Goal: Information Seeking & Learning: Learn about a topic

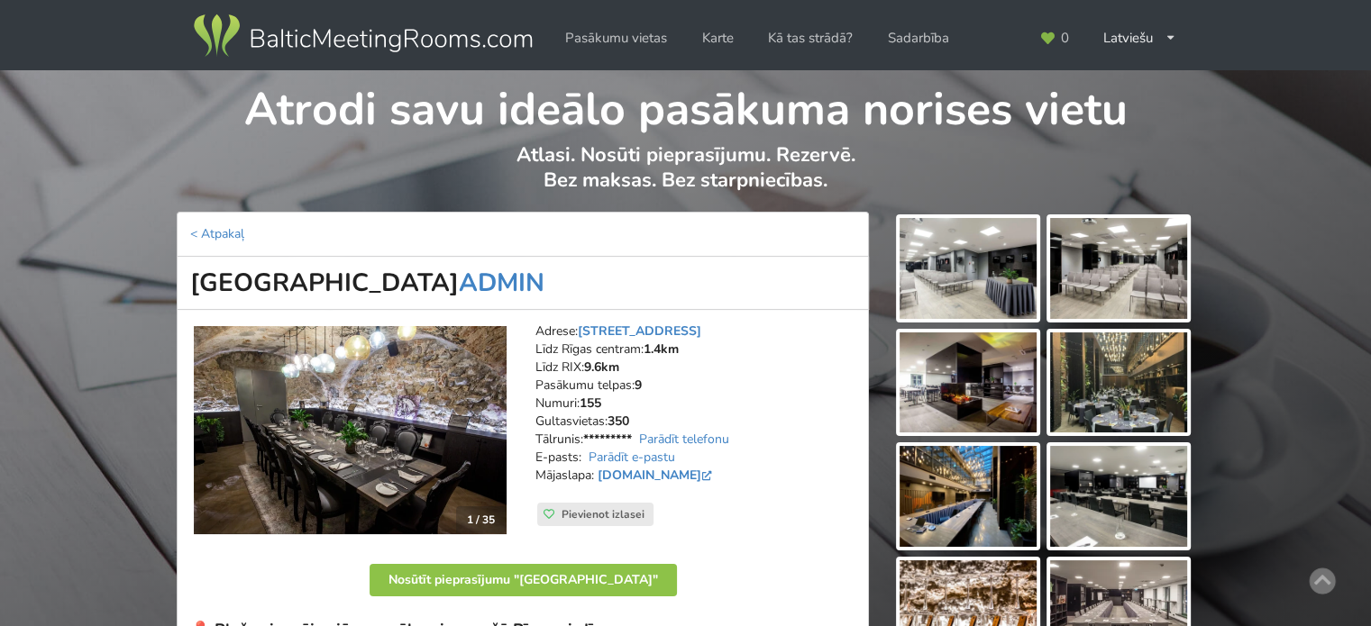
click at [411, 50] on img at bounding box center [362, 36] width 345 height 50
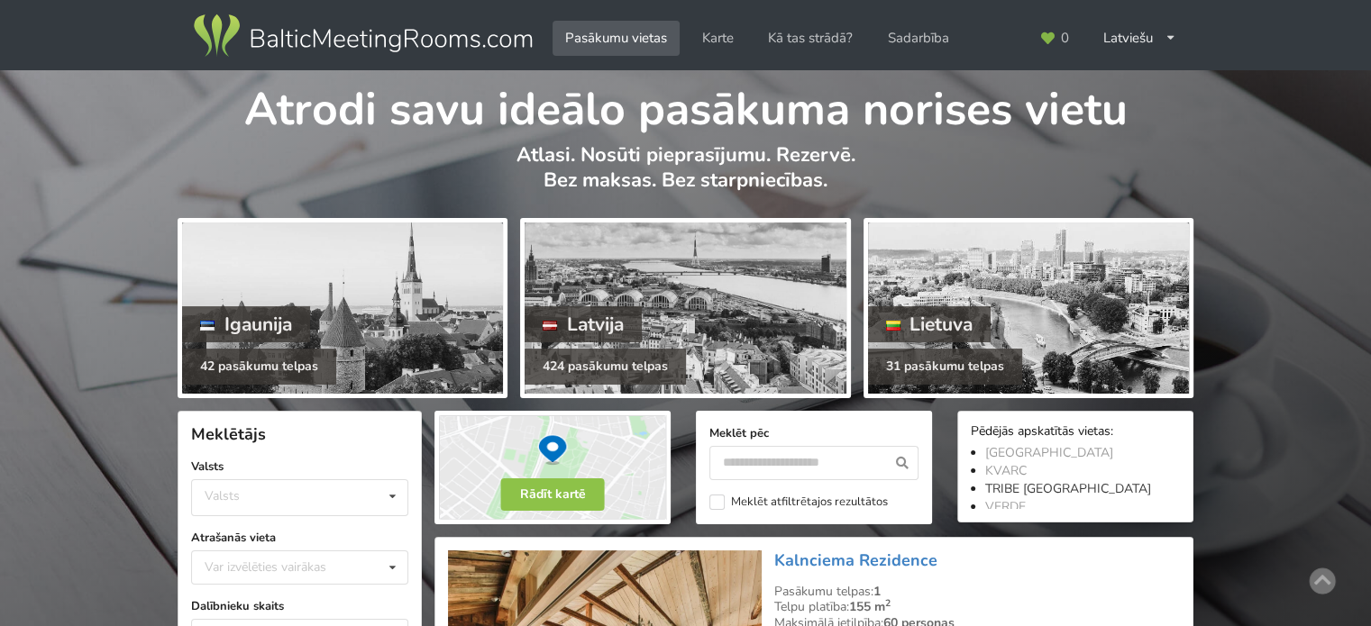
click at [1048, 488] on link "TRIBE [GEOGRAPHIC_DATA]" at bounding box center [1068, 488] width 166 height 17
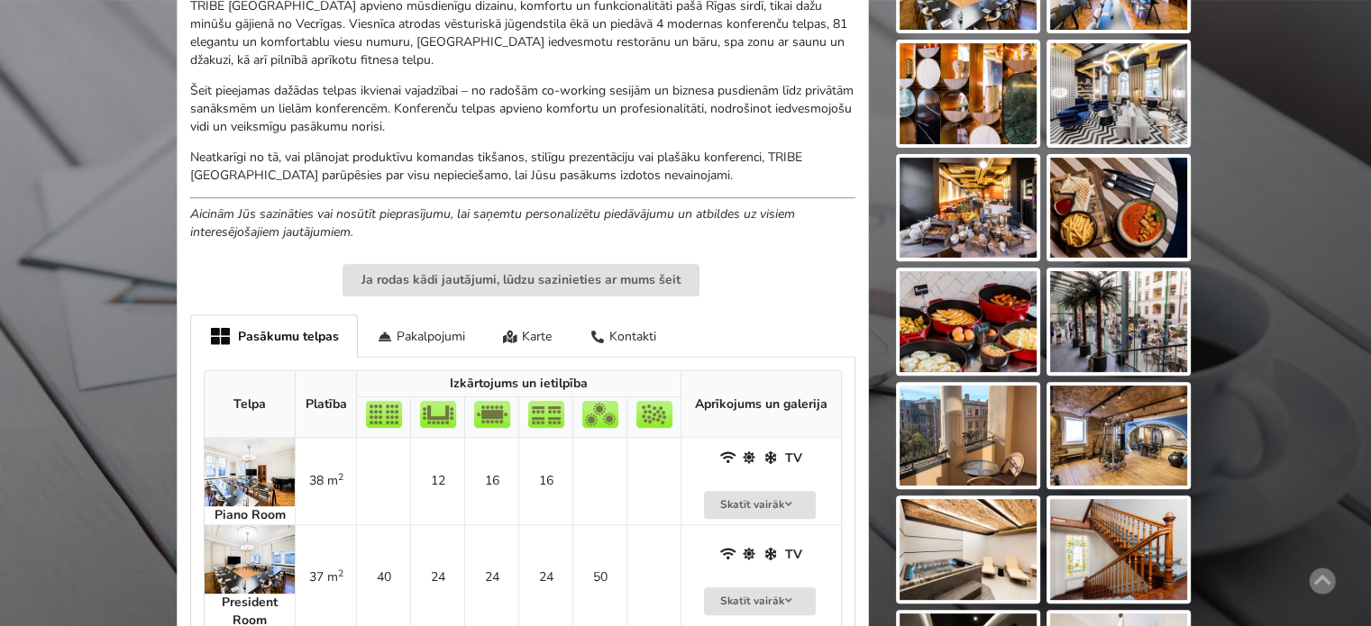
scroll to position [811, 0]
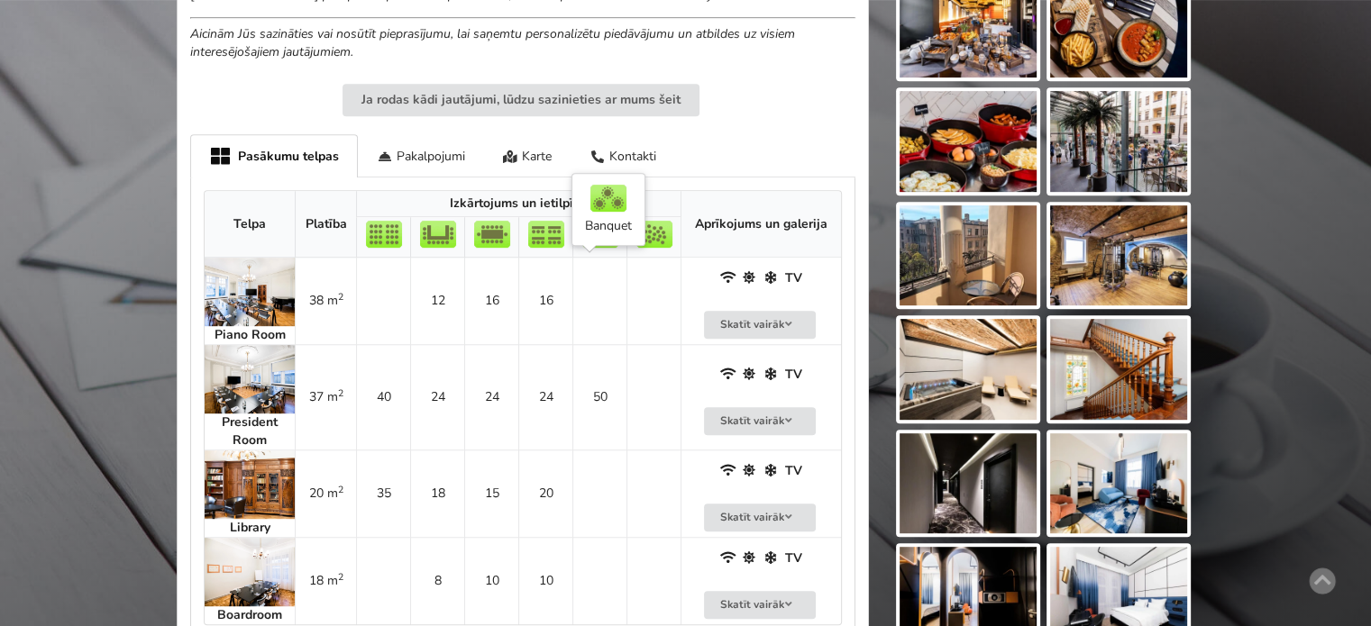
click at [583, 317] on td at bounding box center [599, 301] width 54 height 87
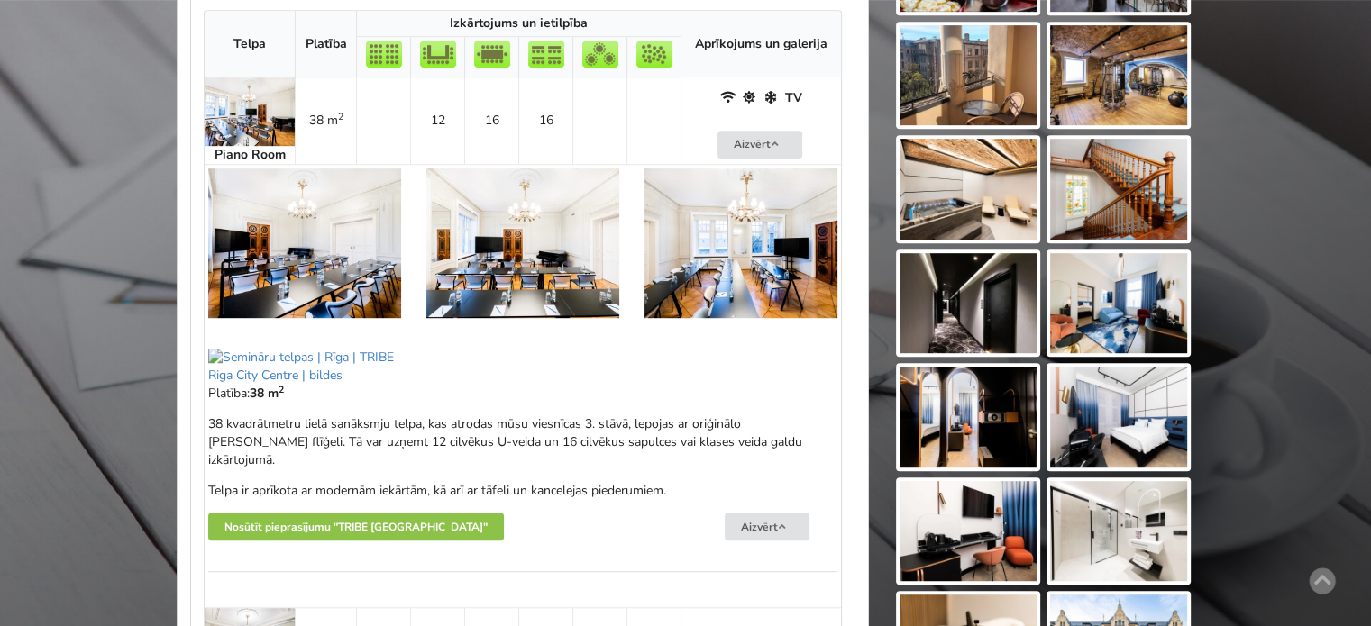
scroll to position [1082, 0]
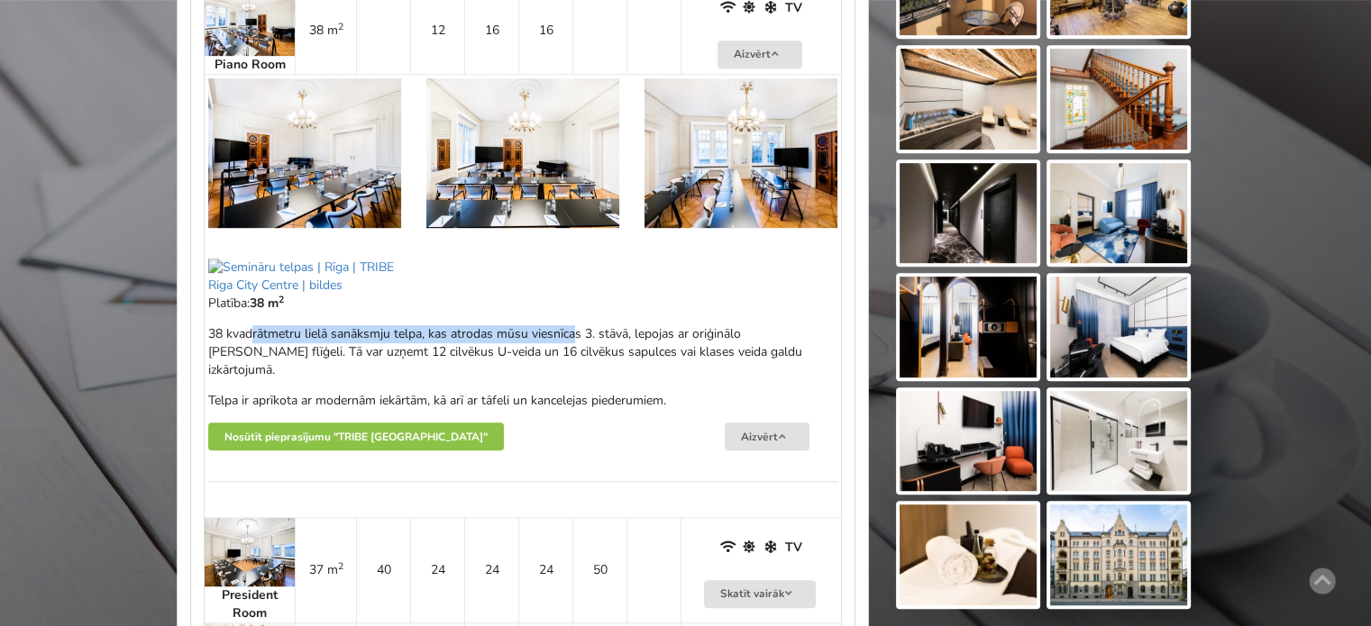
drag, startPoint x: 269, startPoint y: 330, endPoint x: 604, endPoint y: 336, distance: 335.3
click at [600, 336] on p "38 kvadrātmetru lielā sanāksmju telpa, kas atrodas mūsu viesnīcas 3. stāvā, lep…" at bounding box center [522, 352] width 629 height 54
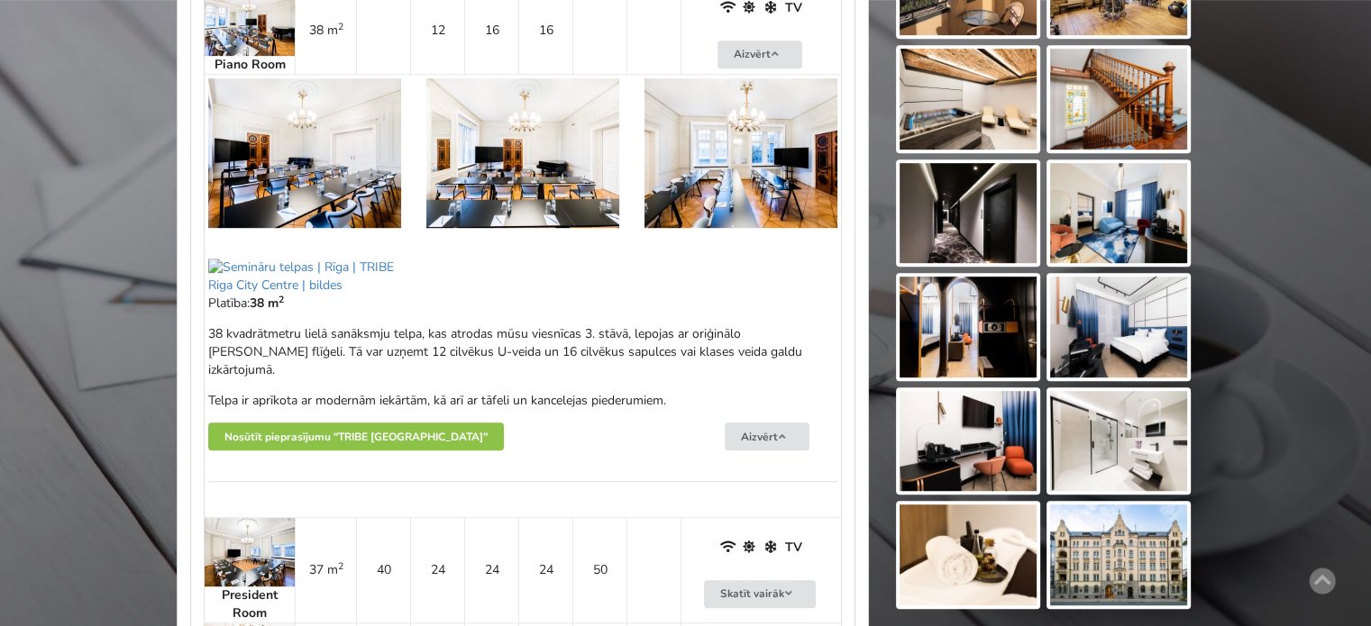
click at [605, 337] on p "38 kvadrātmetru lielā sanāksmju telpa, kas atrodas mūsu viesnīcas 3. stāvā, lep…" at bounding box center [522, 352] width 629 height 54
drag, startPoint x: 380, startPoint y: 331, endPoint x: 613, endPoint y: 333, distance: 232.5
click at [609, 333] on p "38 kvadrātmetru lielā sanāksmju telpa, kas atrodas mūsu viesnīcas 3. stāvā, lep…" at bounding box center [522, 352] width 629 height 54
click at [613, 333] on p "38 kvadrātmetru lielā sanāksmju telpa, kas atrodas mūsu viesnīcas 3. stāvā, lep…" at bounding box center [522, 352] width 629 height 54
drag, startPoint x: 726, startPoint y: 330, endPoint x: 770, endPoint y: 334, distance: 44.4
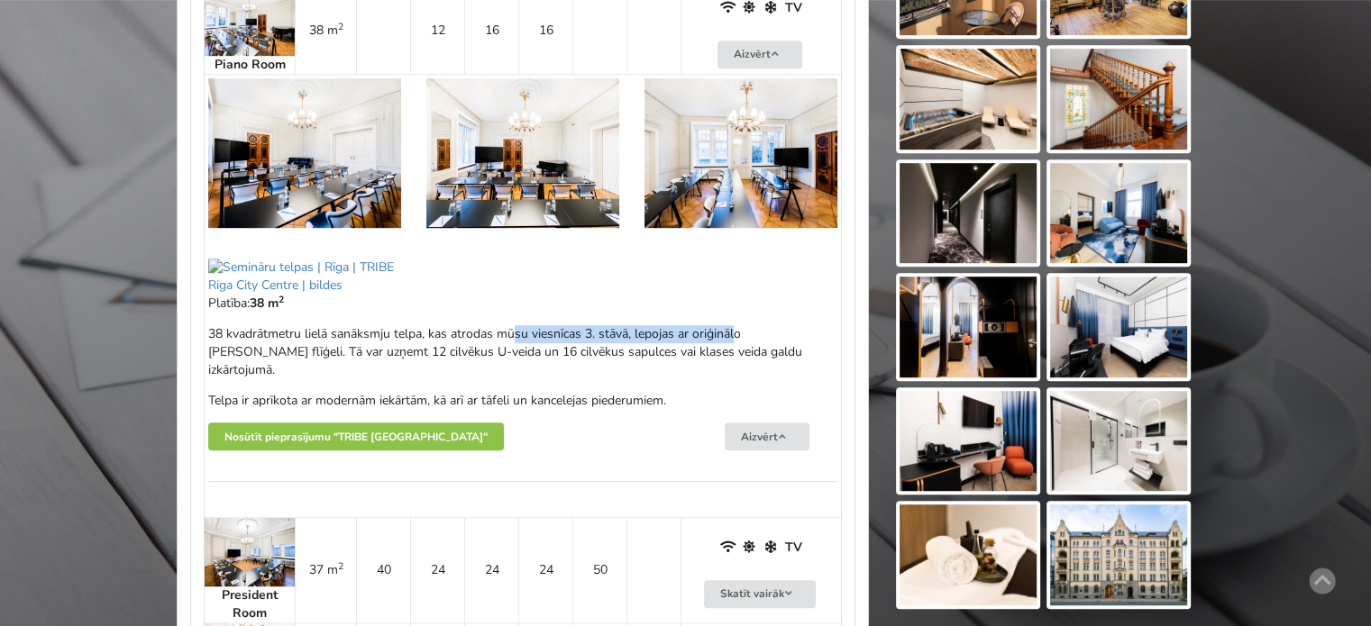
click at [755, 331] on p "38 kvadrātmetru lielā sanāksmju telpa, kas atrodas mūsu viesnīcas 3. stāvā, lep…" at bounding box center [522, 352] width 629 height 54
click at [774, 336] on p "38 kvadrātmetru lielā sanāksmju telpa, kas atrodas mūsu viesnīcas 3. stāvā, lep…" at bounding box center [522, 352] width 629 height 54
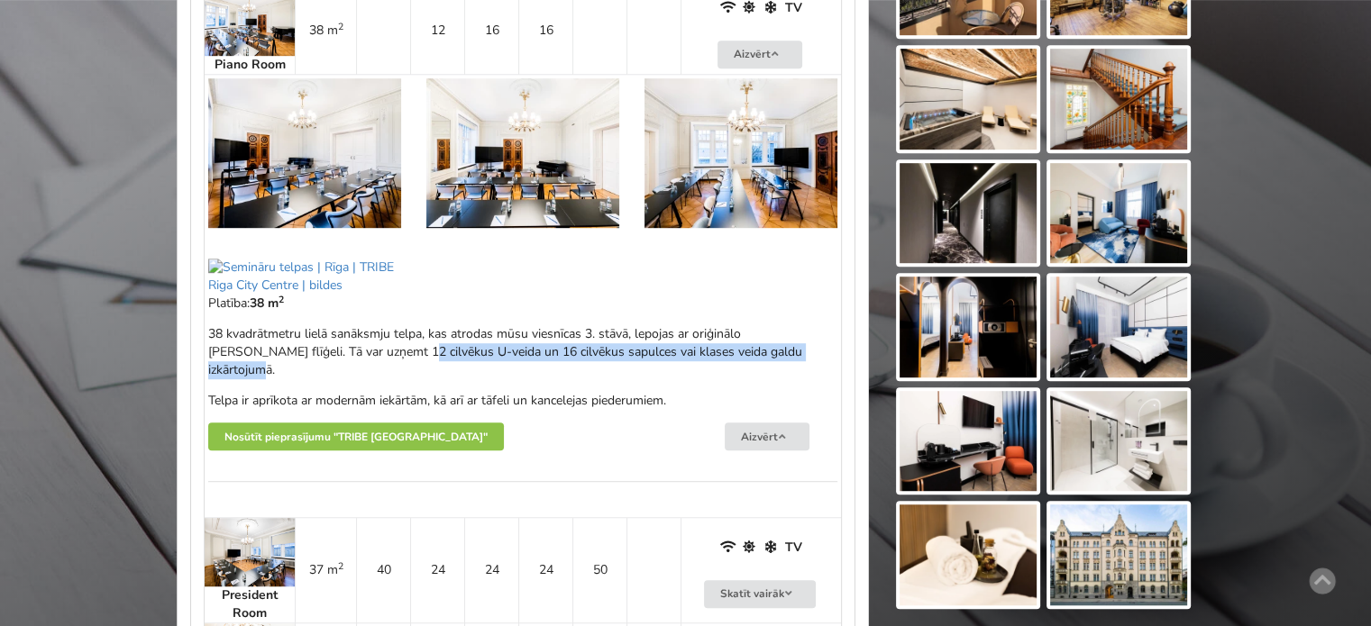
drag, startPoint x: 528, startPoint y: 355, endPoint x: 323, endPoint y: 347, distance: 205.6
click at [325, 348] on p "38 kvadrātmetru lielā sanāksmju telpa, kas atrodas mūsu viesnīcas 3. stāvā, lep…" at bounding box center [522, 352] width 629 height 54
click at [323, 347] on p "38 kvadrātmetru lielā sanāksmju telpa, kas atrodas mūsu viesnīcas 3. stāvā, lep…" at bounding box center [522, 352] width 629 height 54
drag, startPoint x: 375, startPoint y: 341, endPoint x: 504, endPoint y: 370, distance: 132.1
click at [490, 368] on div "38 kvadrātmetru lielā sanāksmju telpa, kas atrodas mūsu viesnīcas 3. stāvā, lep…" at bounding box center [522, 367] width 629 height 85
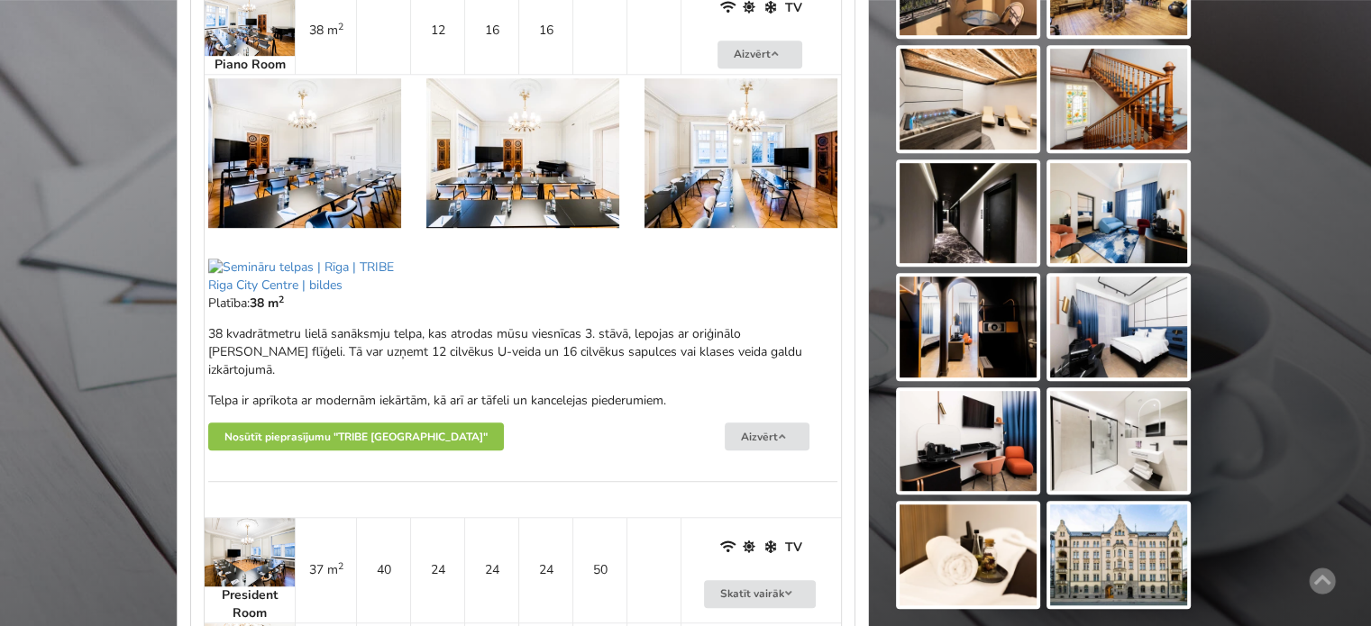
click at [507, 370] on div "38 kvadrātmetru lielā sanāksmju telpa, kas atrodas mūsu viesnīcas 3. stāvā, lep…" at bounding box center [522, 367] width 629 height 85
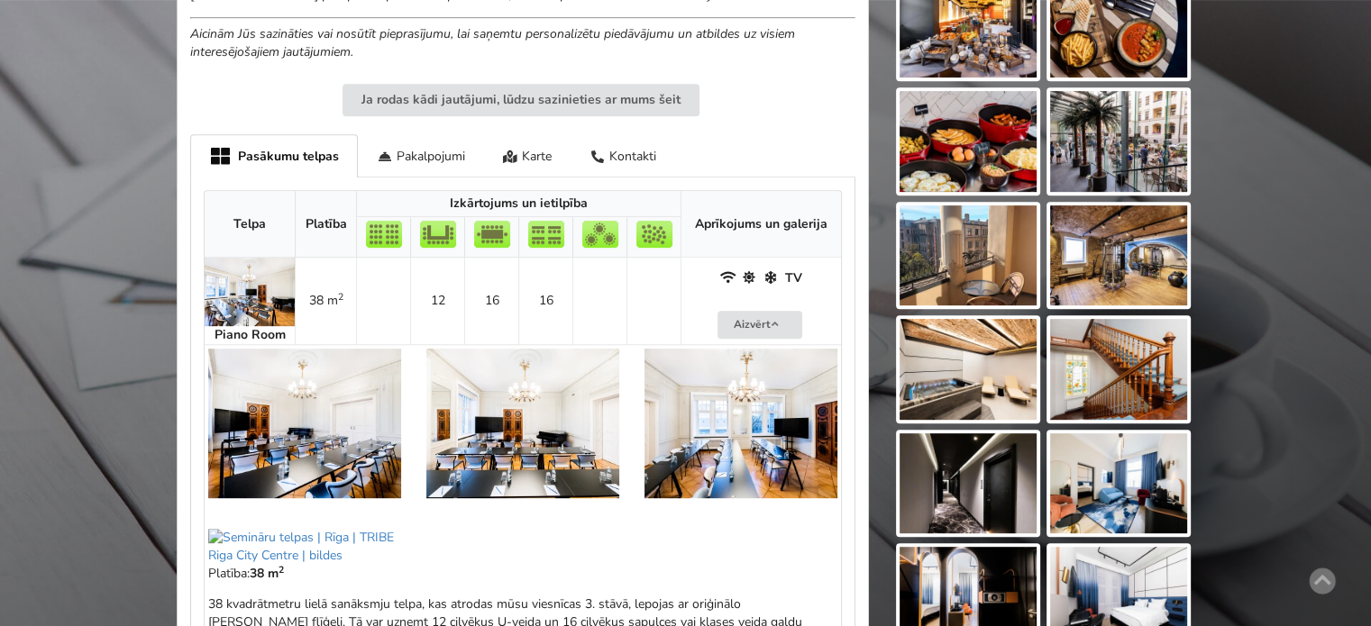
scroll to position [901, 0]
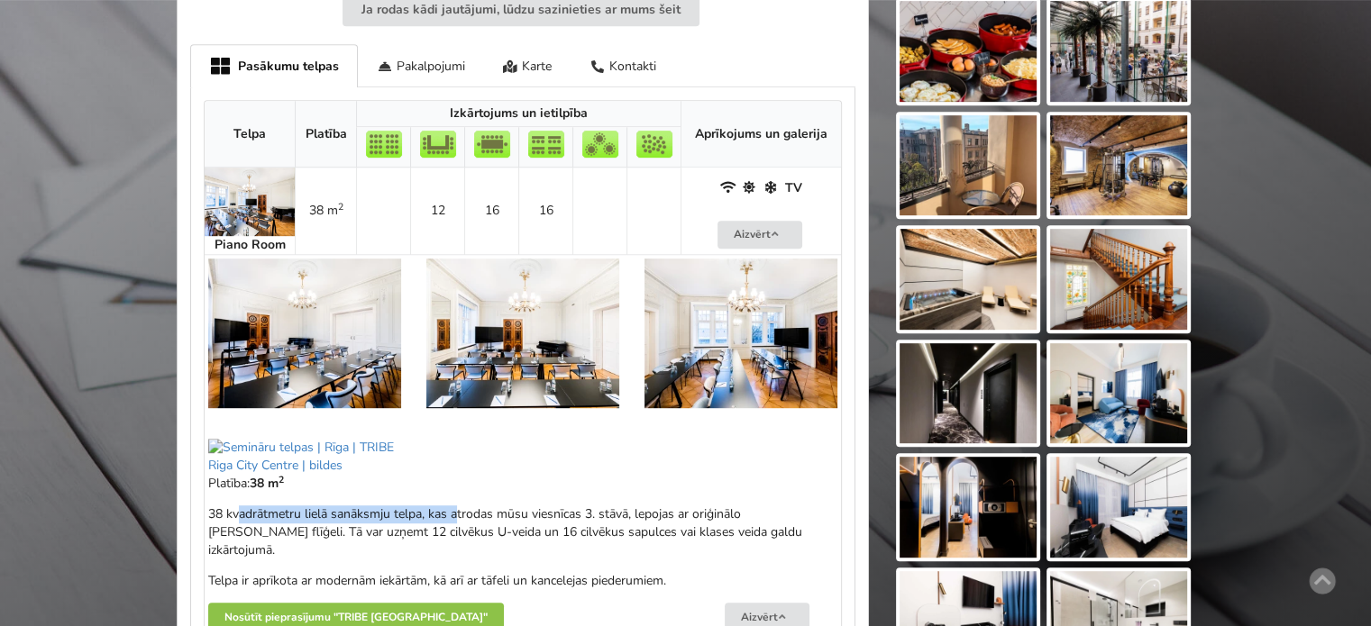
drag, startPoint x: 278, startPoint y: 511, endPoint x: 483, endPoint y: 517, distance: 204.7
click at [458, 516] on p "38 kvadrātmetru lielā sanāksmju telpa, kas atrodas mūsu viesnīcas 3. stāvā, lep…" at bounding box center [522, 533] width 629 height 54
click at [484, 517] on p "38 kvadrātmetru lielā sanāksmju telpa, kas atrodas mūsu viesnīcas 3. stāvā, lep…" at bounding box center [522, 533] width 629 height 54
drag, startPoint x: 479, startPoint y: 507, endPoint x: 611, endPoint y: 508, distance: 131.6
click at [611, 508] on p "38 kvadrātmetru lielā sanāksmju telpa, kas atrodas mūsu viesnīcas 3. stāvā, lep…" at bounding box center [522, 533] width 629 height 54
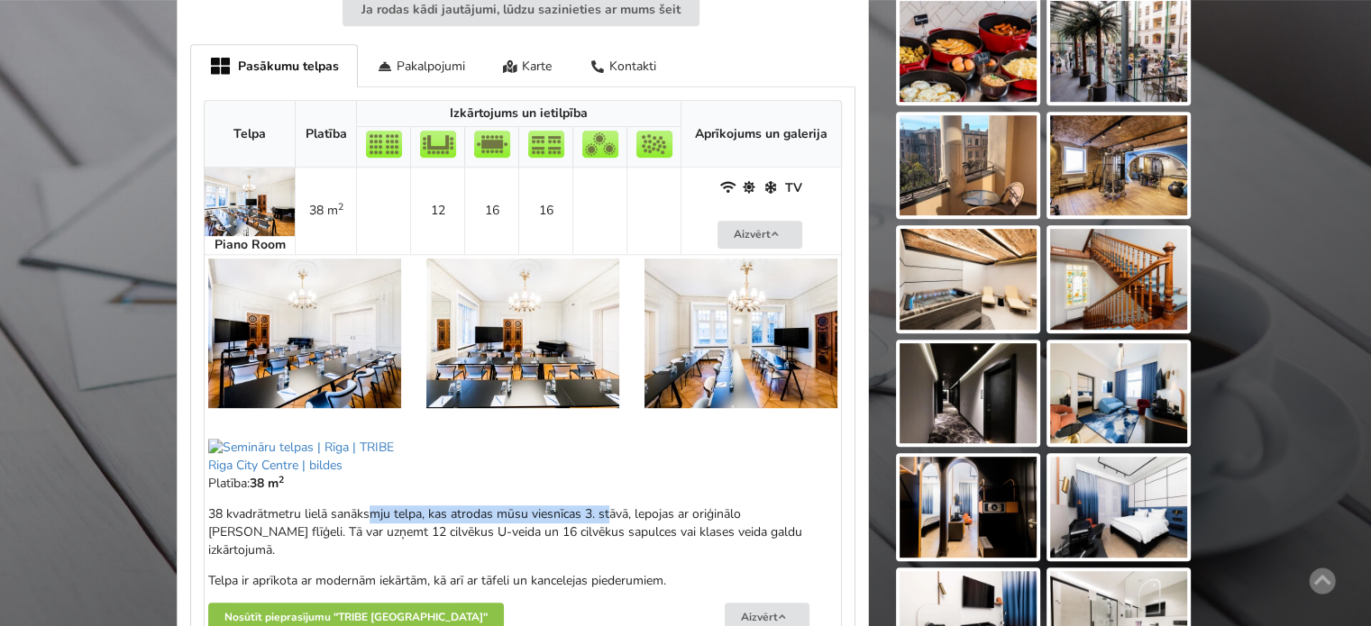
click at [611, 508] on p "38 kvadrātmetru lielā sanāksmju telpa, kas atrodas mūsu viesnīcas 3. stāvā, lep…" at bounding box center [522, 533] width 629 height 54
drag, startPoint x: 537, startPoint y: 511, endPoint x: 717, endPoint y: 521, distance: 179.6
click at [717, 521] on p "38 kvadrātmetru lielā sanāksmju telpa, kas atrodas mūsu viesnīcas 3. stāvā, lep…" at bounding box center [522, 533] width 629 height 54
click at [726, 522] on p "38 kvadrātmetru lielā sanāksmju telpa, kas atrodas mūsu viesnīcas 3. stāvā, lep…" at bounding box center [522, 533] width 629 height 54
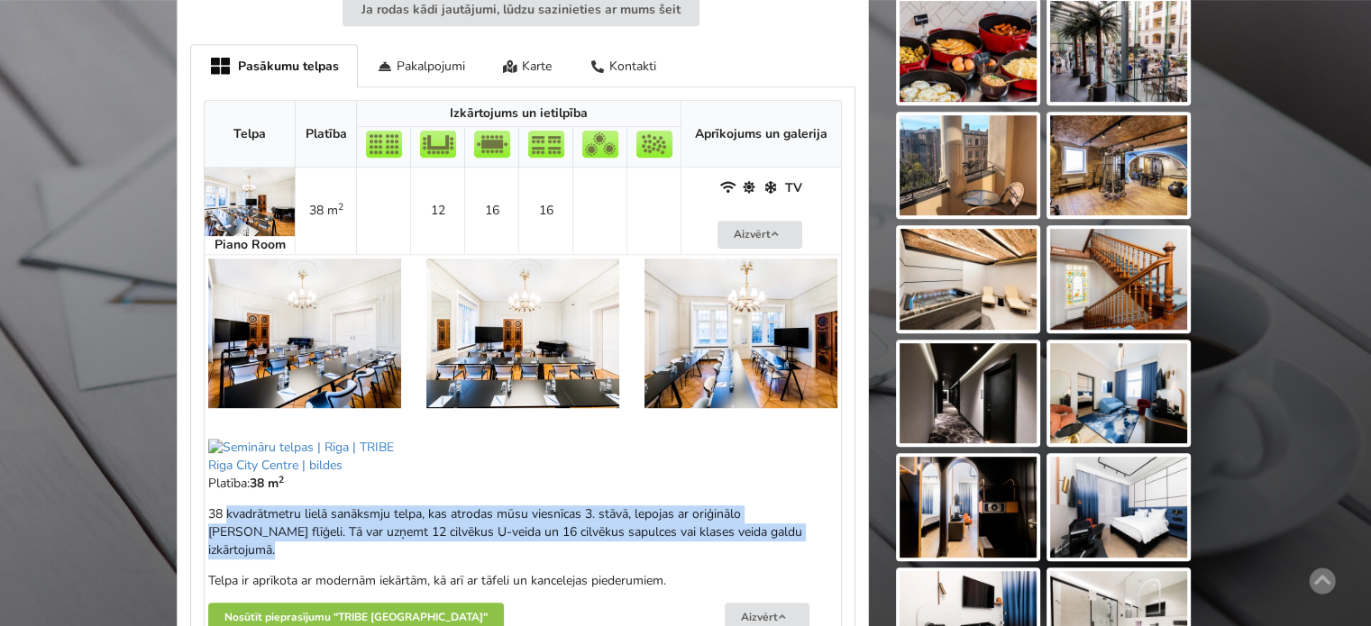
drag, startPoint x: 775, startPoint y: 524, endPoint x: 212, endPoint y: 518, distance: 563.3
click at [220, 518] on p "38 kvadrātmetru lielā sanāksmju telpa, kas atrodas mūsu viesnīcas 3. stāvā, lep…" at bounding box center [522, 533] width 629 height 54
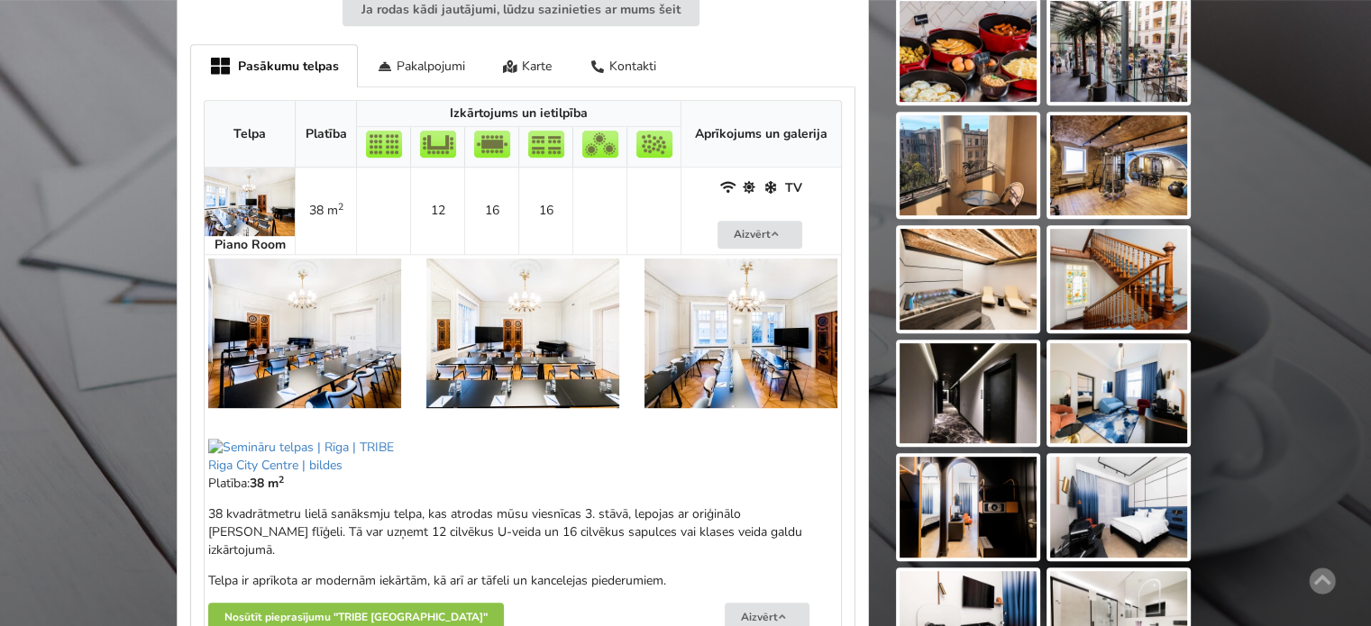
click at [212, 518] on p "38 kvadrātmetru lielā sanāksmju telpa, kas atrodas mūsu viesnīcas 3. stāvā, lep…" at bounding box center [522, 533] width 629 height 54
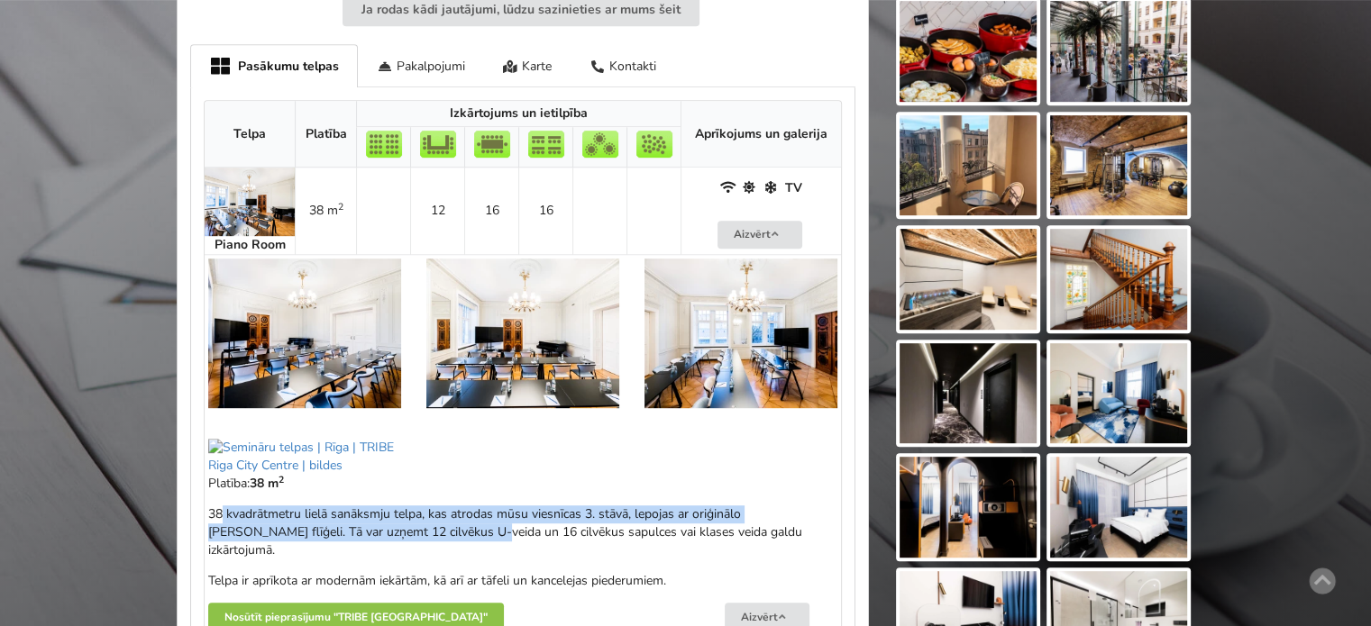
drag, startPoint x: 250, startPoint y: 515, endPoint x: 421, endPoint y: 525, distance: 171.6
click at [415, 525] on p "38 kvadrātmetru lielā sanāksmju telpa, kas atrodas mūsu viesnīcas 3. stāvā, lep…" at bounding box center [522, 533] width 629 height 54
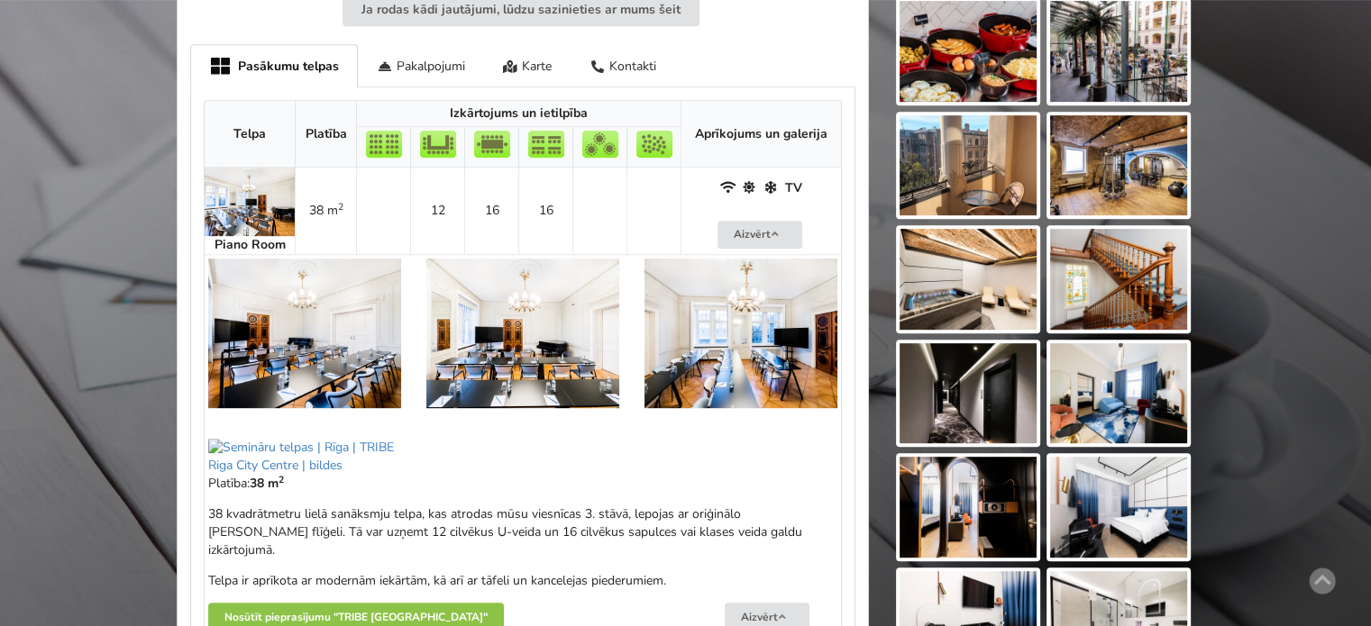
click at [421, 525] on p "38 kvadrātmetru lielā sanāksmju telpa, kas atrodas mūsu viesnīcas 3. stāvā, lep…" at bounding box center [522, 533] width 629 height 54
drag, startPoint x: 296, startPoint y: 511, endPoint x: 555, endPoint y: 528, distance: 260.1
click at [520, 525] on p "38 kvadrātmetru lielā sanāksmju telpa, kas atrodas mūsu viesnīcas 3. stāvā, lep…" at bounding box center [522, 533] width 629 height 54
drag, startPoint x: 555, startPoint y: 529, endPoint x: 598, endPoint y: 531, distance: 43.3
click at [557, 529] on p "38 kvadrātmetru lielā sanāksmju telpa, kas atrodas mūsu viesnīcas 3. stāvā, lep…" at bounding box center [522, 533] width 629 height 54
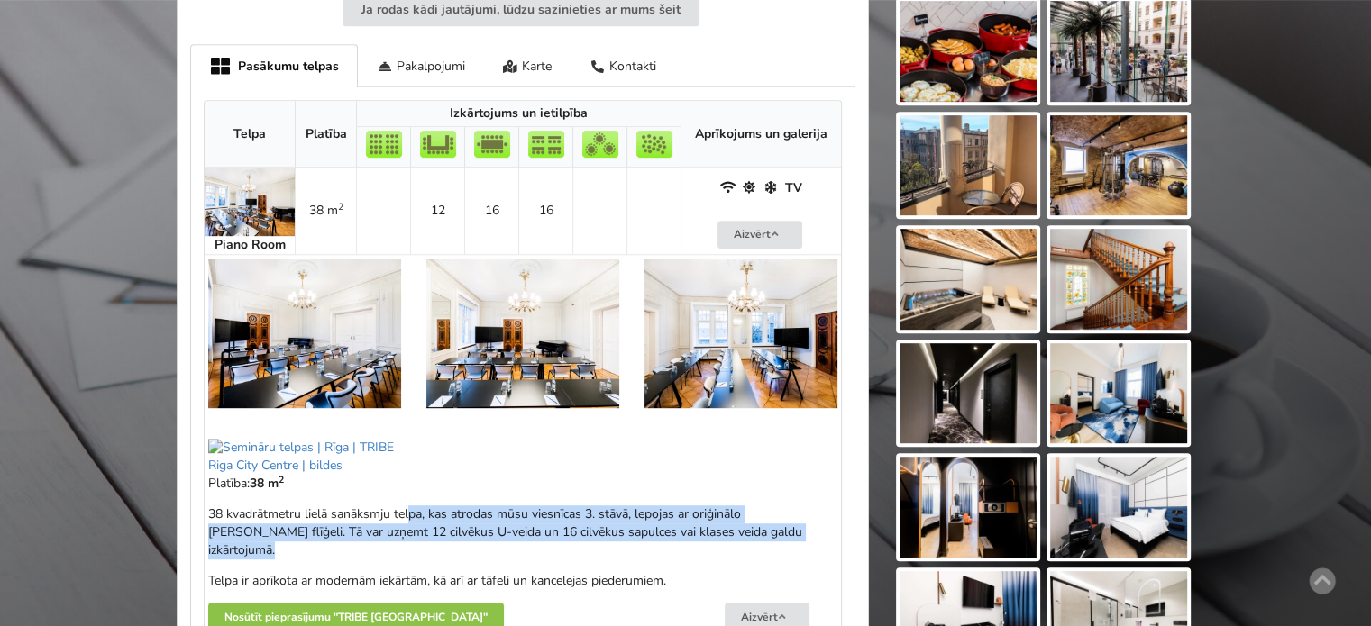
drag, startPoint x: 775, startPoint y: 531, endPoint x: 390, endPoint y: 507, distance: 385.6
click at [406, 511] on p "38 kvadrātmetru lielā sanāksmju telpa, kas atrodas mūsu viesnīcas 3. stāvā, lep…" at bounding box center [522, 533] width 629 height 54
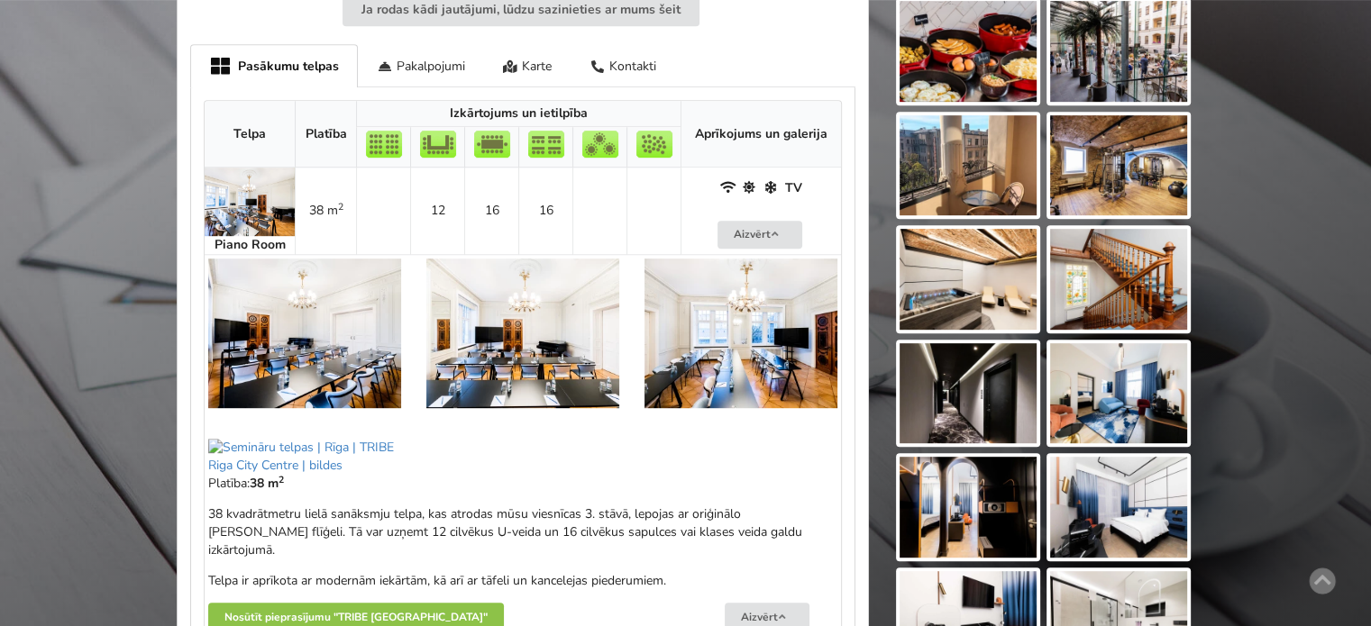
click at [389, 507] on p "38 kvadrātmetru lielā sanāksmju telpa, kas atrodas mūsu viesnīcas 3. stāvā, lep…" at bounding box center [522, 533] width 629 height 54
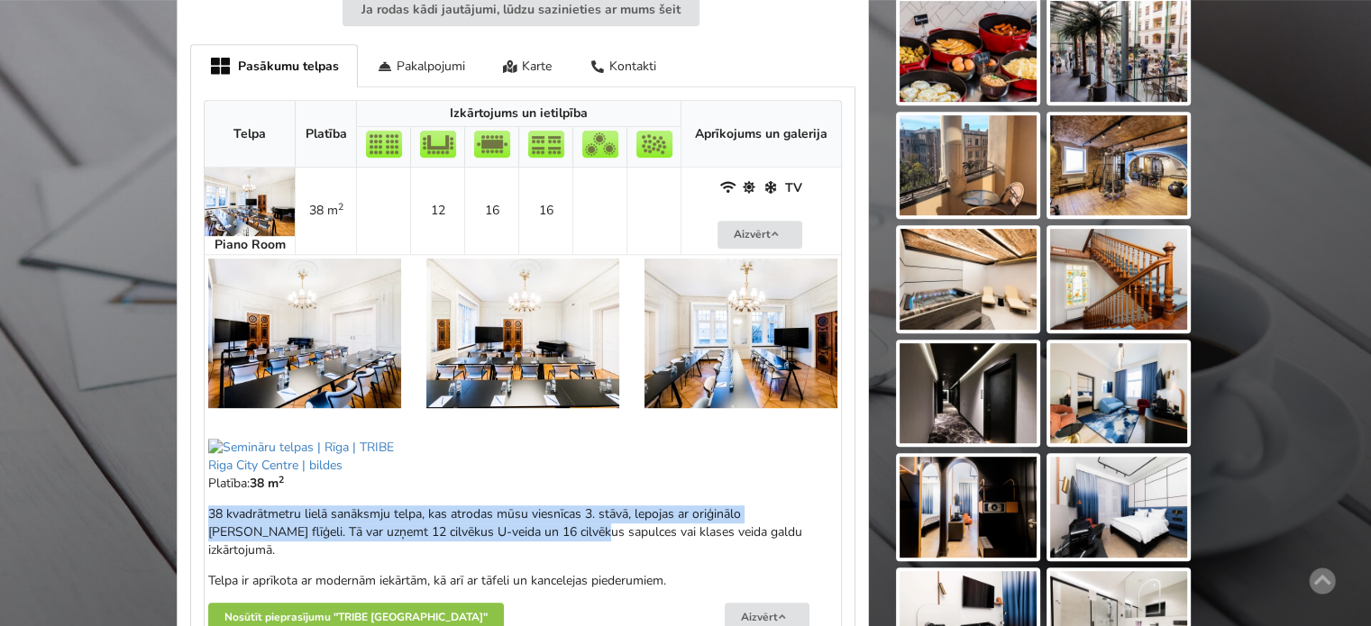
drag, startPoint x: 210, startPoint y: 511, endPoint x: 508, endPoint y: 522, distance: 298.5
click at [508, 522] on p "38 kvadrātmetru lielā sanāksmju telpa, kas atrodas mūsu viesnīcas 3. stāvā, lep…" at bounding box center [522, 533] width 629 height 54
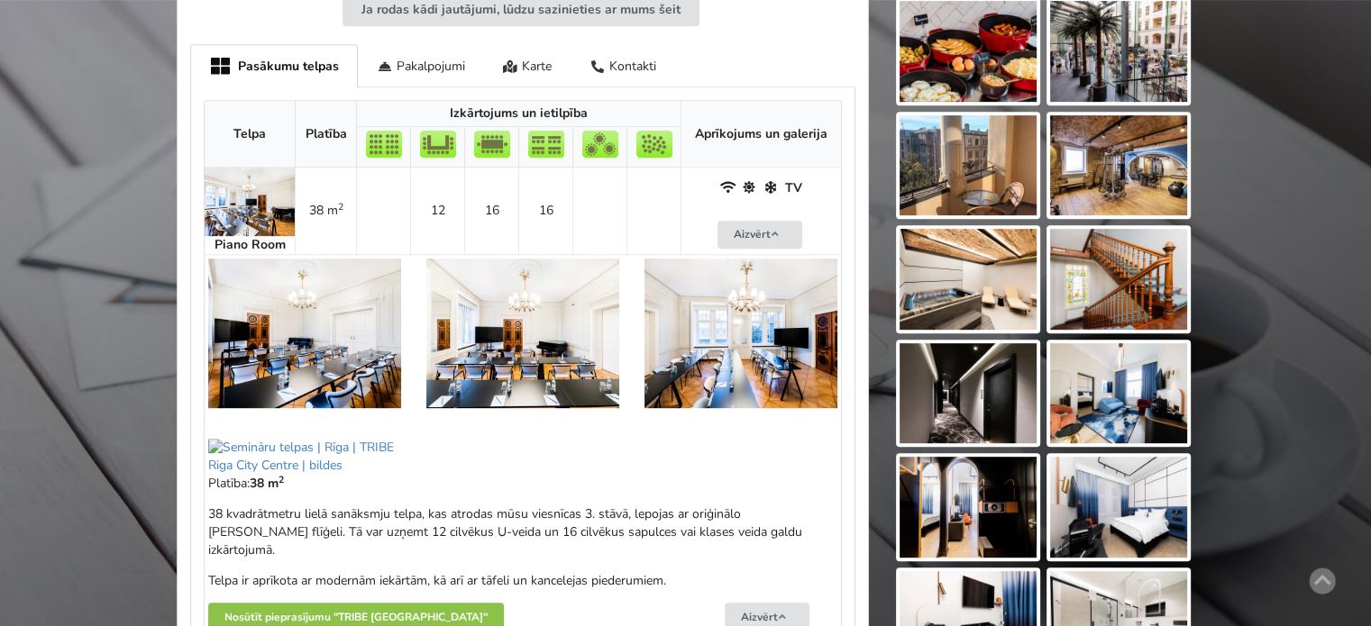
click at [561, 527] on p "38 kvadrātmetru lielā sanāksmju telpa, kas atrodas mūsu viesnīcas 3. stāvā, lep…" at bounding box center [522, 533] width 629 height 54
drag, startPoint x: 456, startPoint y: 516, endPoint x: 726, endPoint y: 522, distance: 270.4
click at [726, 522] on p "38 kvadrātmetru lielā sanāksmju telpa, kas atrodas mūsu viesnīcas 3. stāvā, lep…" at bounding box center [522, 533] width 629 height 54
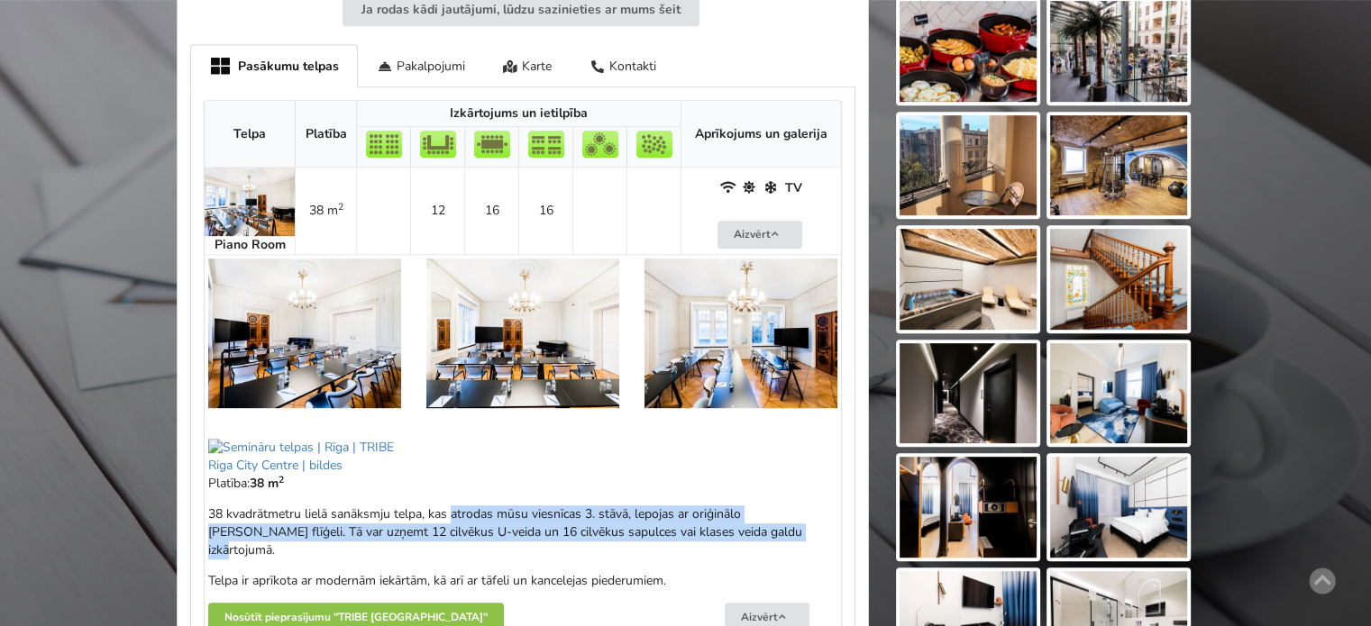
click at [726, 522] on p "38 kvadrātmetru lielā sanāksmju telpa, kas atrodas mūsu viesnīcas 3. stāvā, lep…" at bounding box center [522, 533] width 629 height 54
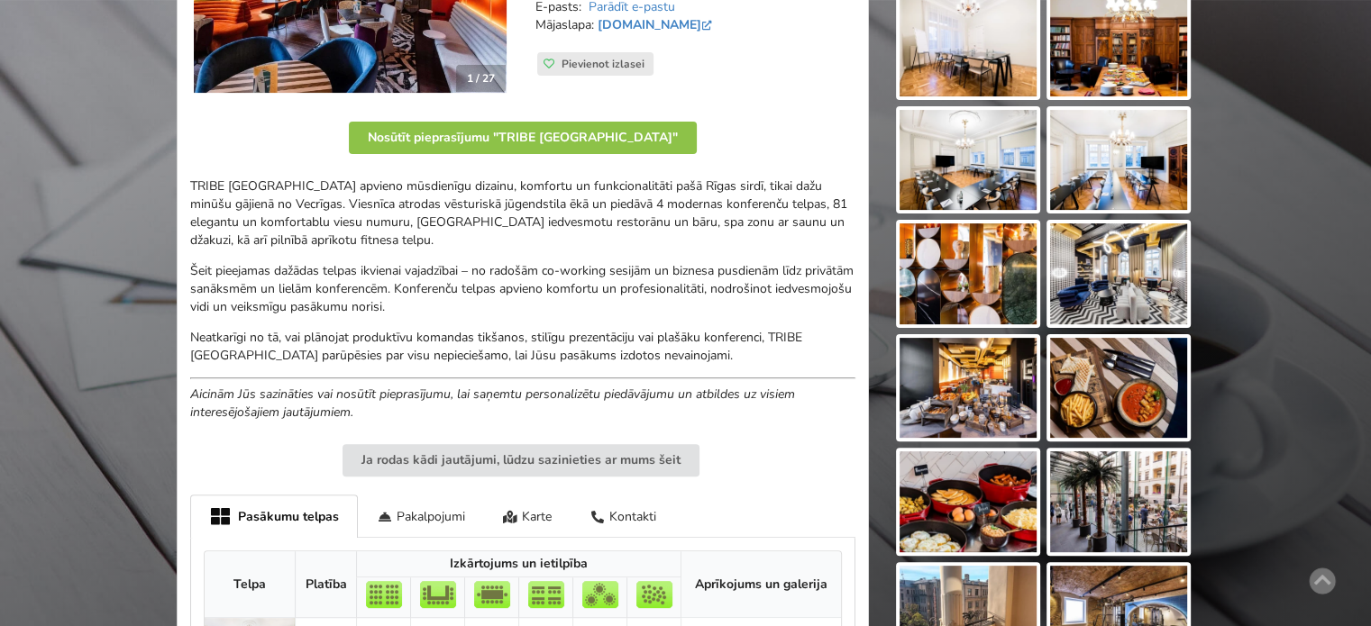
scroll to position [180, 0]
